Goal: Task Accomplishment & Management: Use online tool/utility

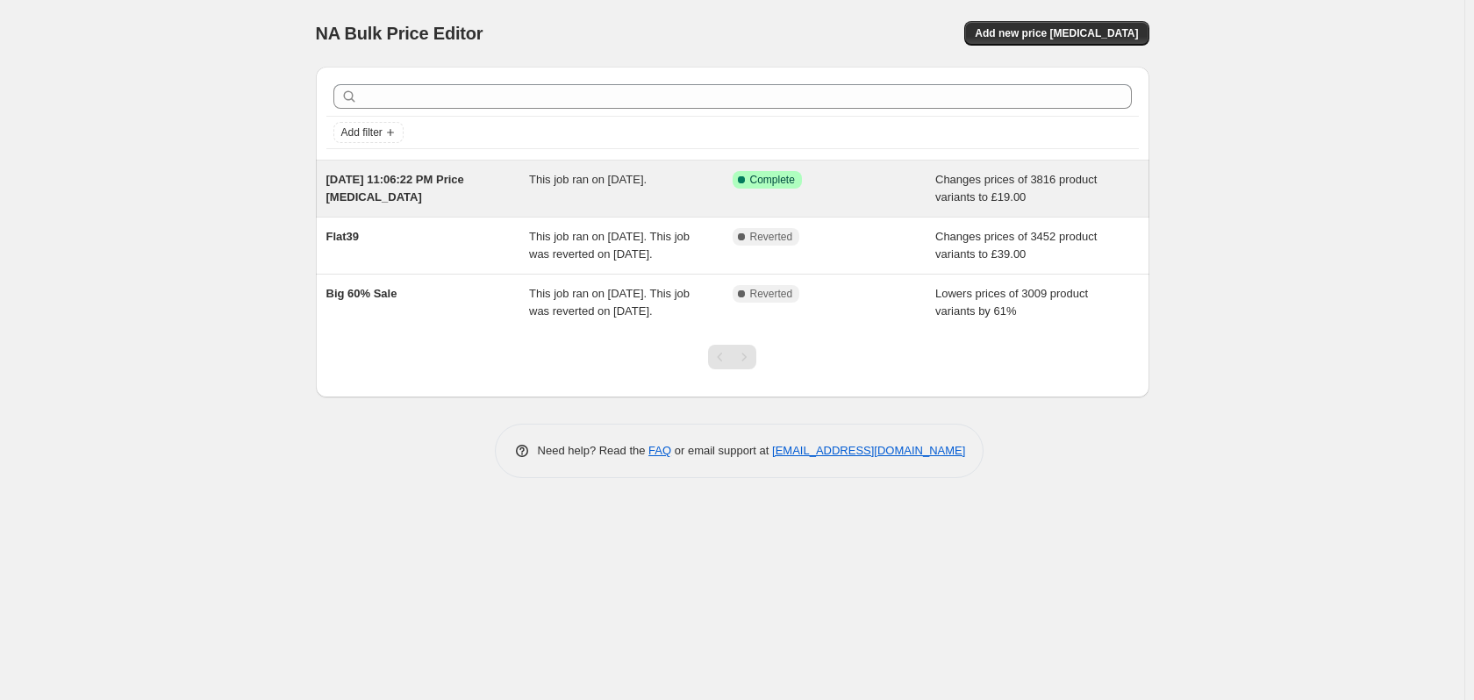
click at [636, 190] on div "This job ran on [DATE]." at bounding box center [630, 188] width 203 height 35
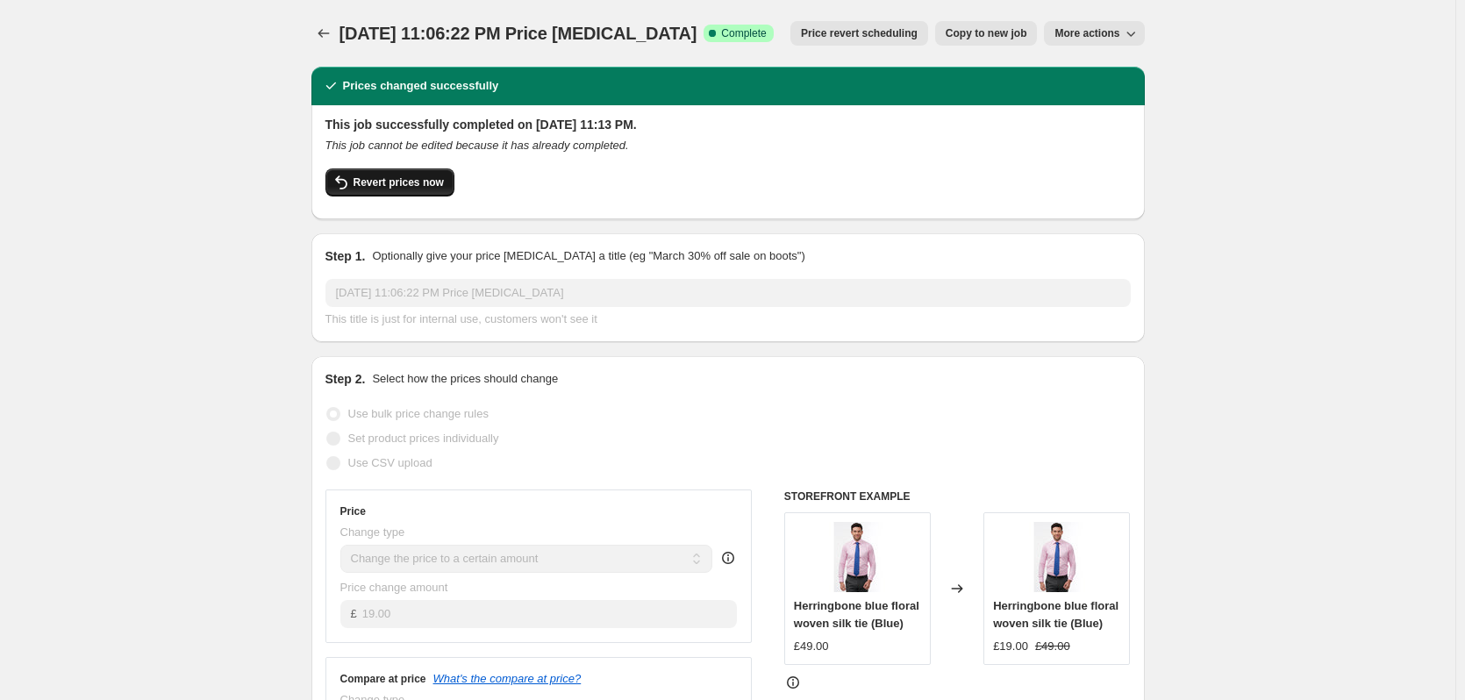
click at [396, 185] on span "Revert prices now" at bounding box center [398, 182] width 90 height 14
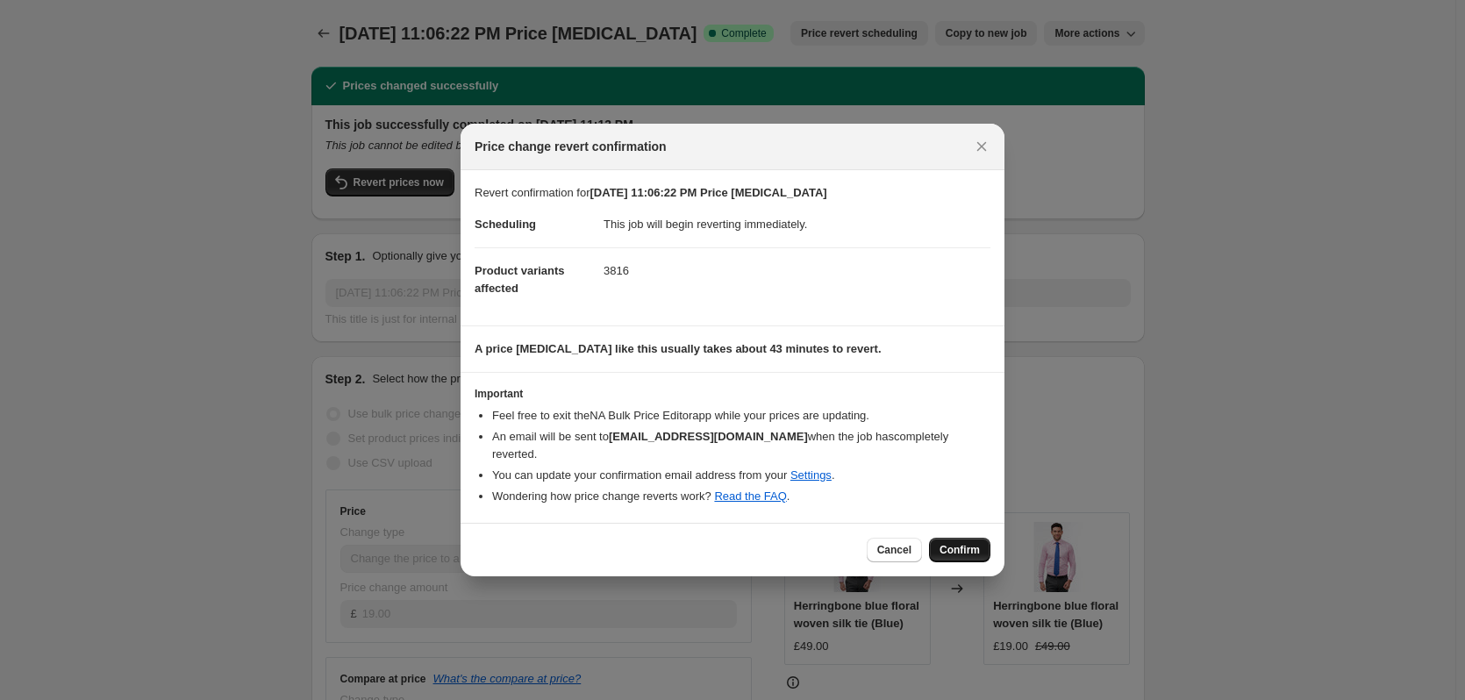
click at [954, 543] on span "Confirm" at bounding box center [959, 550] width 40 height 14
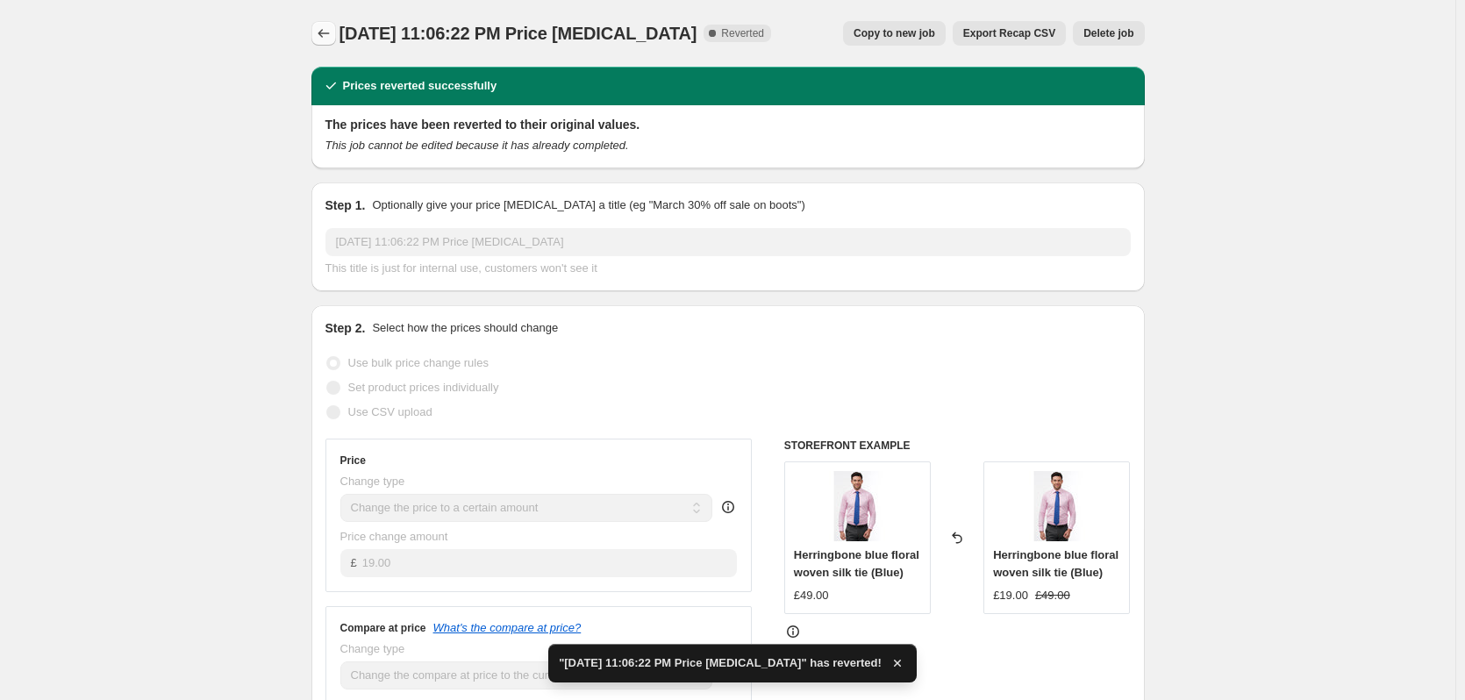
click at [328, 32] on icon "Price change jobs" at bounding box center [324, 34] width 18 height 18
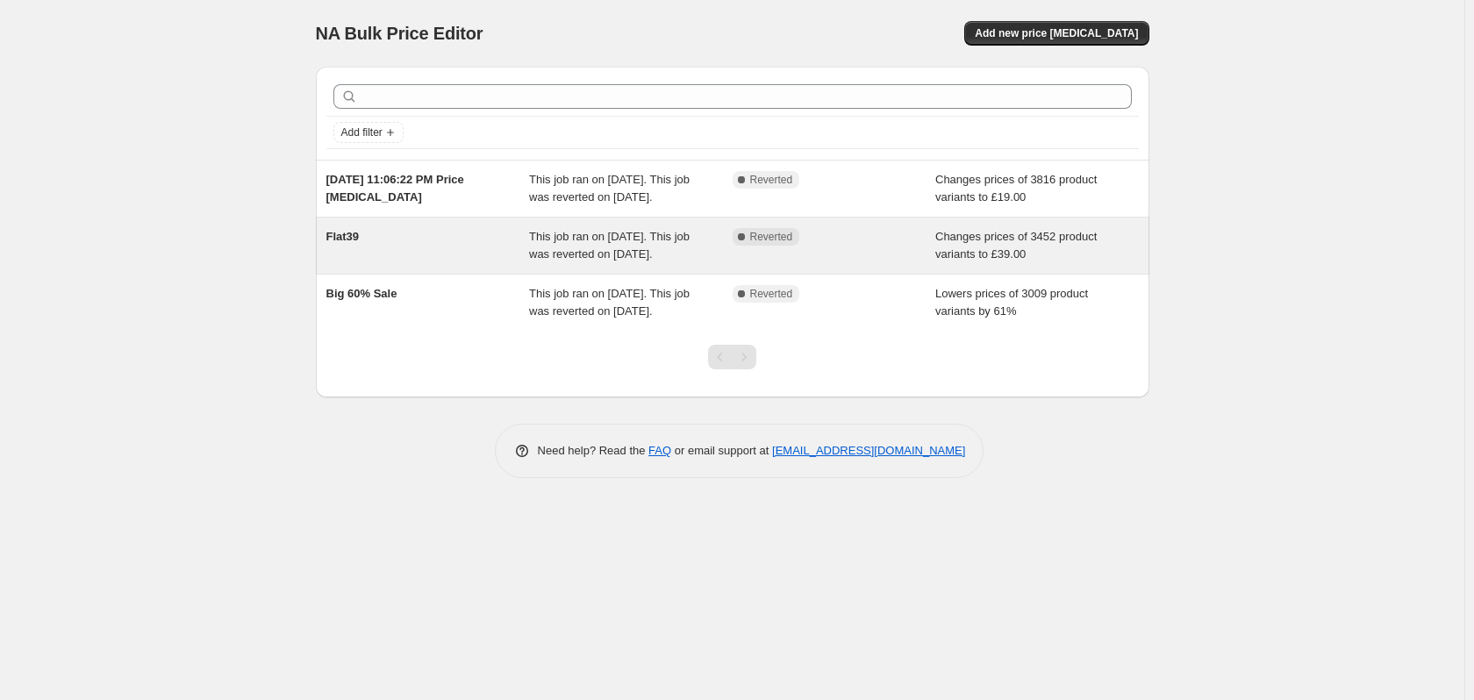
click at [639, 261] on span "This job ran on [DATE]. This job was reverted on [DATE]." at bounding box center [609, 245] width 161 height 31
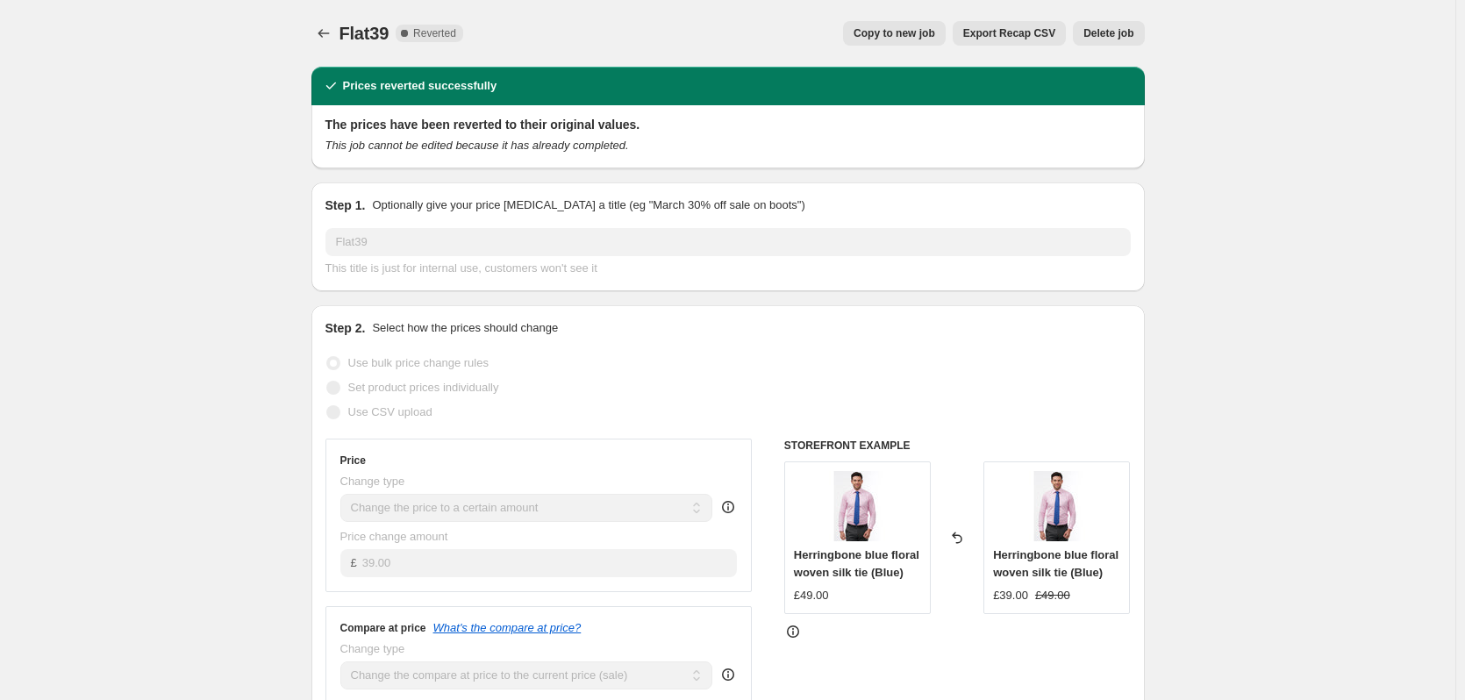
click at [512, 126] on h2 "The prices have been reverted to their original values." at bounding box center [727, 125] width 805 height 18
click at [654, 261] on div "This title is just for internal use, customers won't see it" at bounding box center [727, 269] width 805 height 18
click at [906, 39] on span "Copy to new job" at bounding box center [894, 33] width 82 height 14
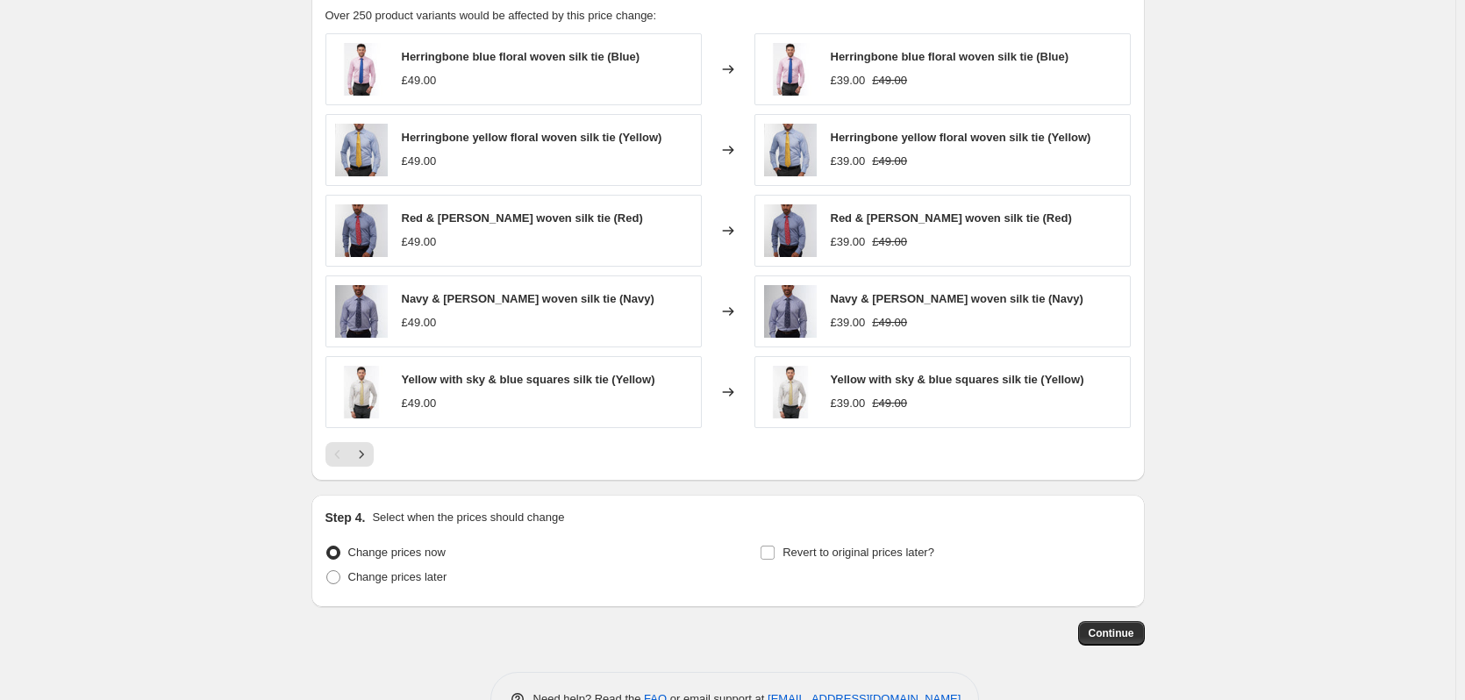
scroll to position [891, 0]
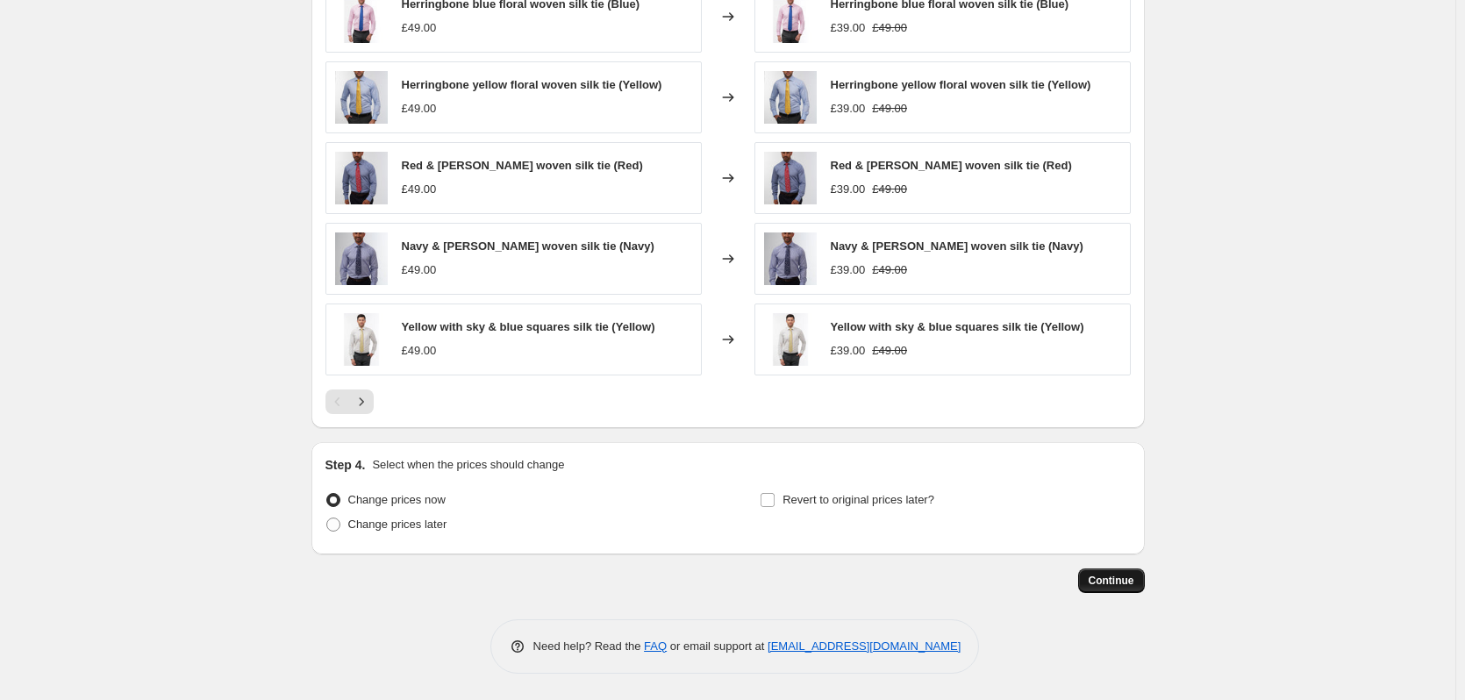
click at [1109, 582] on span "Continue" at bounding box center [1112, 581] width 46 height 14
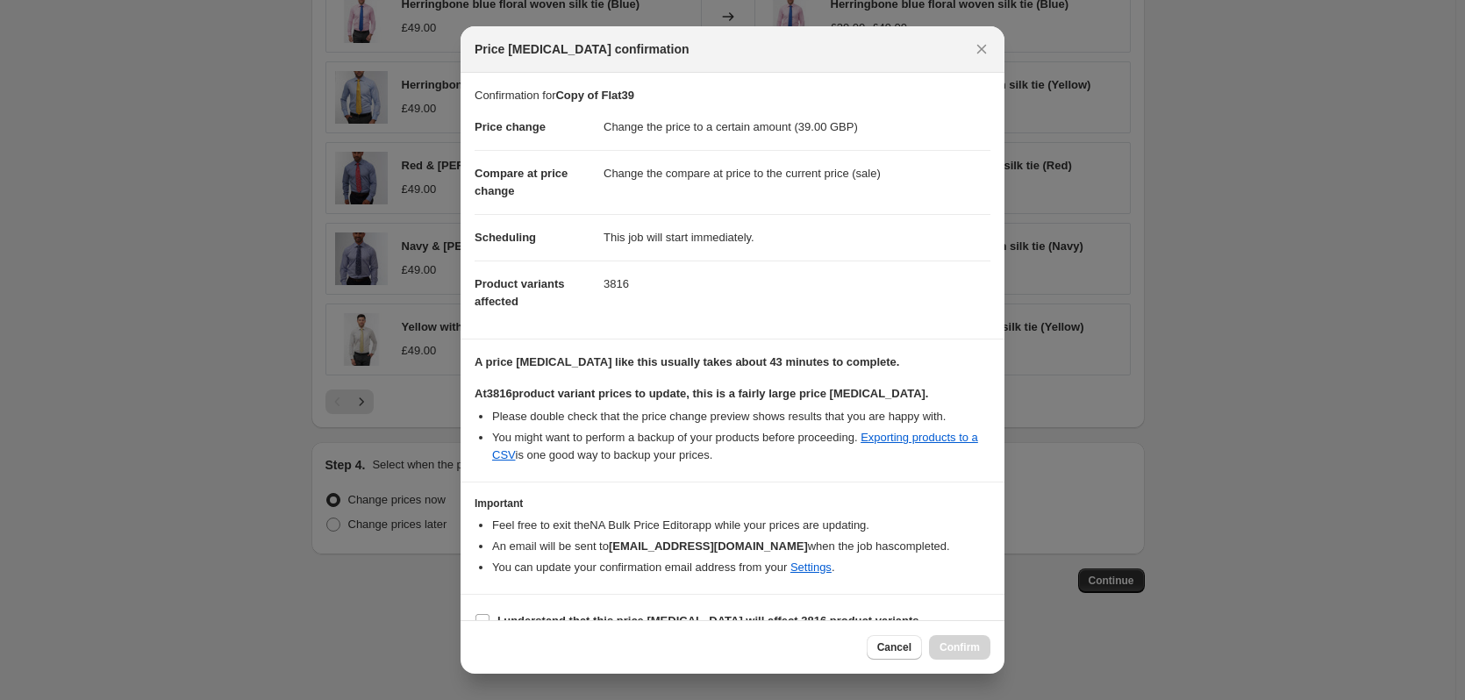
scroll to position [27, 0]
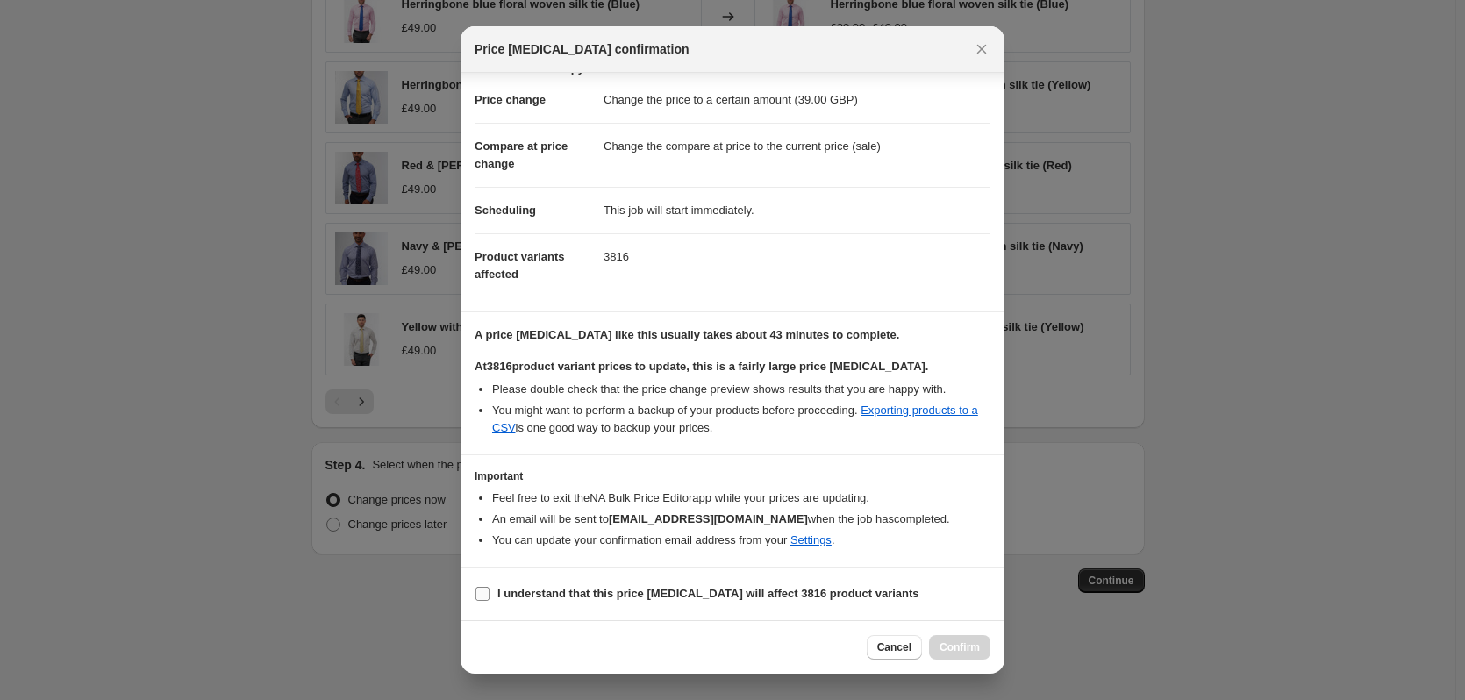
click at [616, 594] on b "I understand that this price [MEDICAL_DATA] will affect 3816 product variants" at bounding box center [708, 593] width 422 height 13
click at [489, 594] on input "I understand that this price [MEDICAL_DATA] will affect 3816 product variants" at bounding box center [482, 594] width 14 height 14
checkbox input "true"
click at [961, 646] on span "Confirm" at bounding box center [959, 647] width 40 height 14
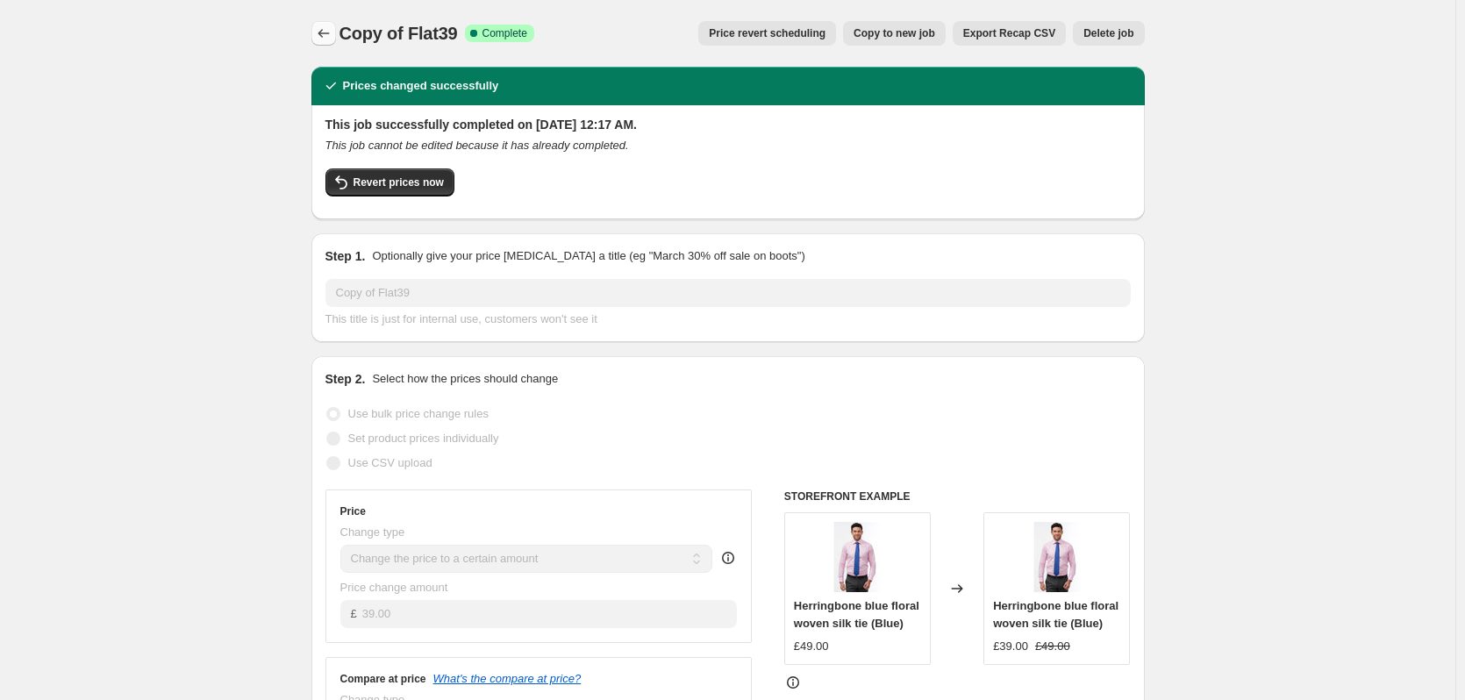
click at [320, 32] on icon "Price change jobs" at bounding box center [324, 34] width 18 height 18
